Goal: Task Accomplishment & Management: Manage account settings

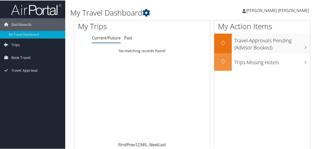
click at [299, 10] on span "[PERSON_NAME] [PERSON_NAME]" at bounding box center [277, 10] width 63 height 6
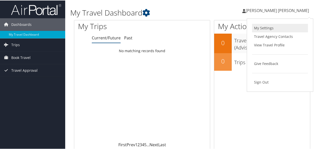
click at [263, 27] on link "My Settings" at bounding box center [280, 27] width 56 height 9
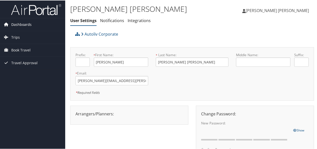
click at [21, 22] on span "Dashboards" at bounding box center [21, 24] width 20 height 13
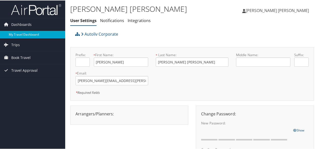
click at [29, 37] on link "My Travel Dashboard" at bounding box center [32, 34] width 65 height 8
